Goal: Transaction & Acquisition: Subscribe to service/newsletter

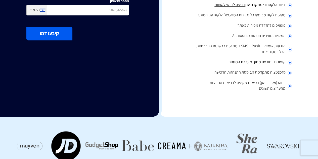
scroll to position [151, 0]
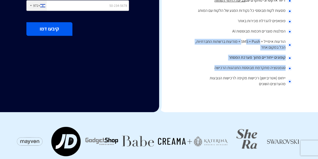
drag, startPoint x: 246, startPoint y: 35, endPoint x: 201, endPoint y: 59, distance: 51.7
click at [201, 59] on ul "דיוור אלקטרוני מתקדם עם צביעה לזיהוי לקוחות מסעות לקוח מבוססי כל נקודות המגע של…" at bounding box center [241, 42] width 103 height 94
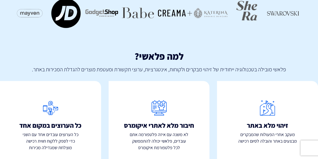
scroll to position [292, 0]
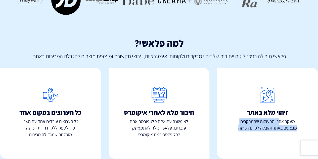
drag, startPoint x: 279, startPoint y: 115, endPoint x: 235, endPoint y: 127, distance: 45.8
click at [235, 127] on div "זיהוי מלא באתר מעקב אחרי הפעולות שהמבקרים מבצעים באתר והובלה לסיום רכישה" at bounding box center [267, 113] width 101 height 91
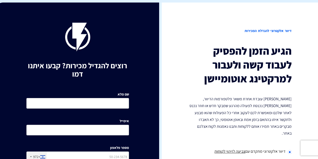
scroll to position [0, 0]
click at [89, 36] on img at bounding box center [77, 37] width 25 height 29
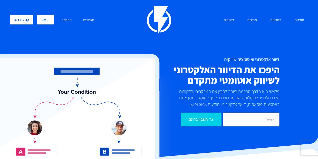
click at [47, 20] on link "הרשם" at bounding box center [45, 20] width 17 height 10
